Goal: Transaction & Acquisition: Purchase product/service

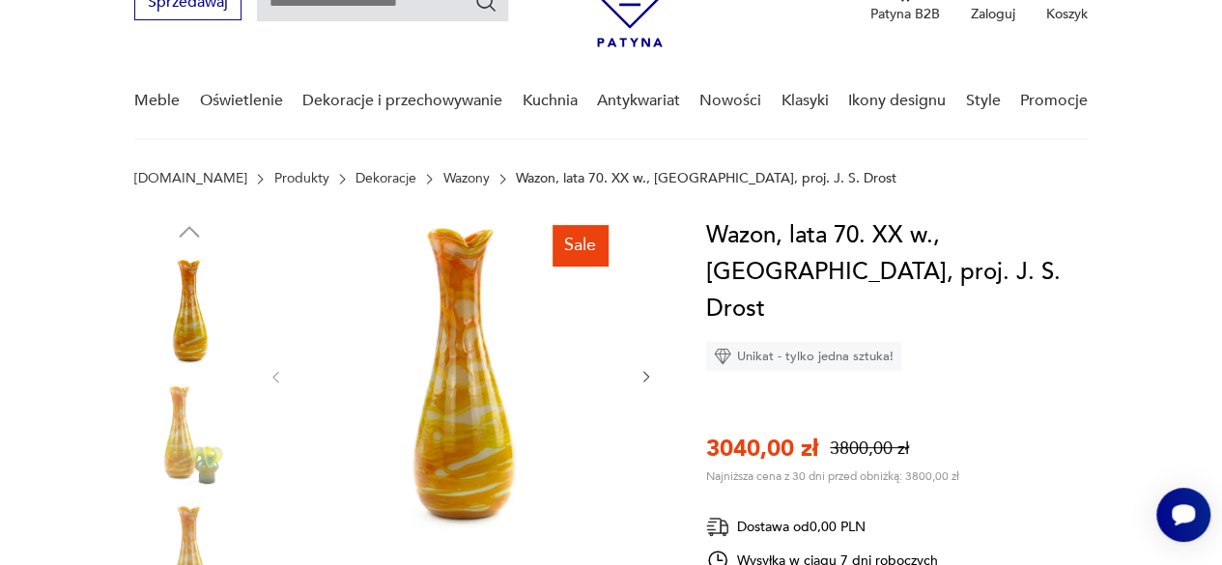
scroll to position [111, 0]
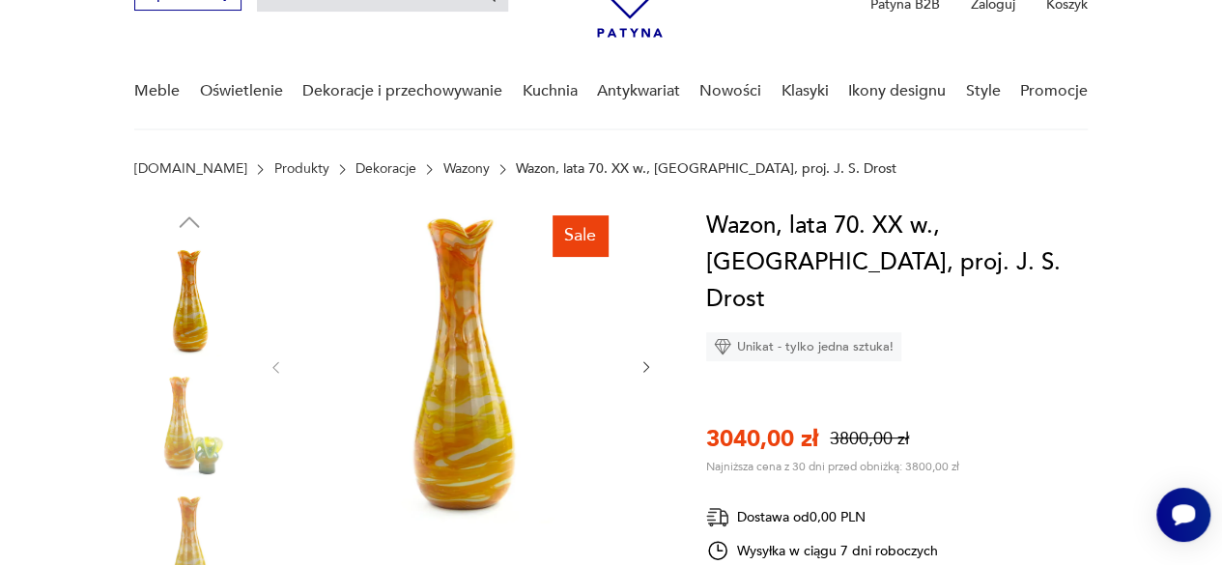
click at [193, 530] on img at bounding box center [189, 548] width 110 height 110
click at [193, 530] on div at bounding box center [189, 487] width 110 height 483
